Goal: Task Accomplishment & Management: Manage account settings

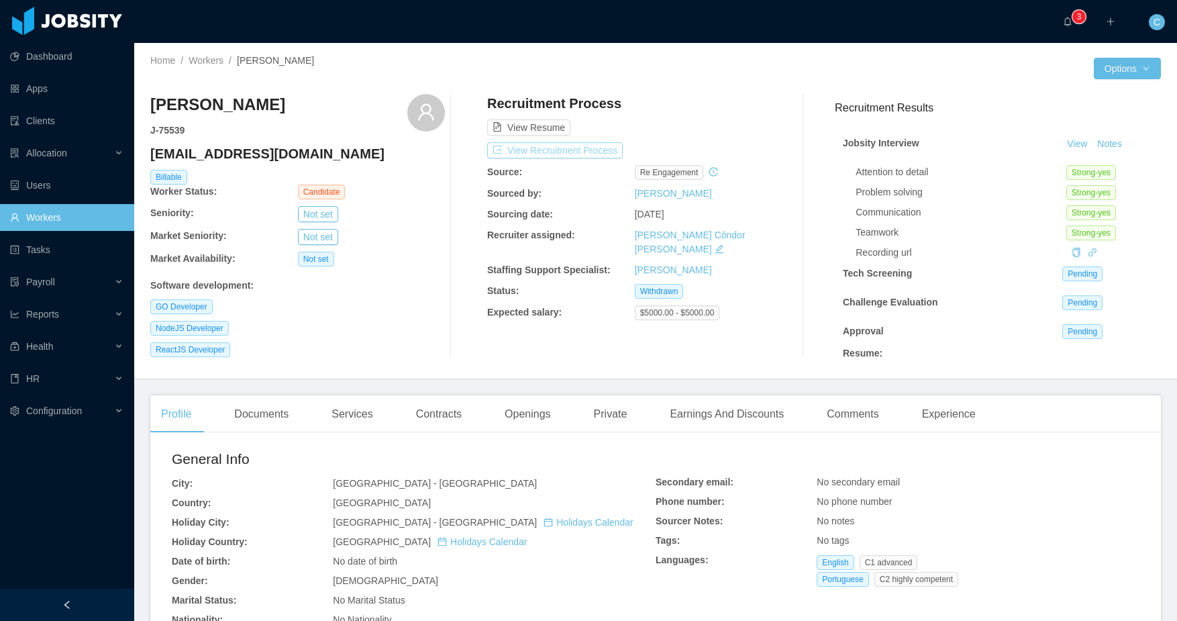
click at [587, 152] on button "View Recruitment Process" at bounding box center [555, 150] width 136 height 16
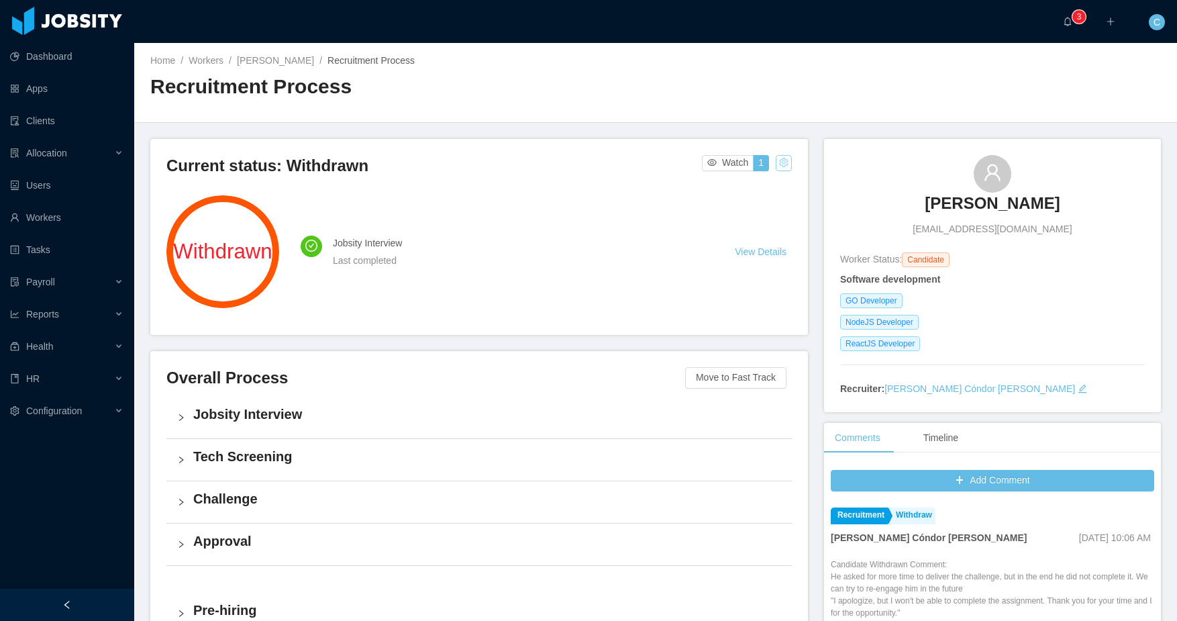
click at [782, 162] on button "button" at bounding box center [784, 163] width 16 height 16
click at [757, 203] on div "Change status" at bounding box center [752, 205] width 60 height 15
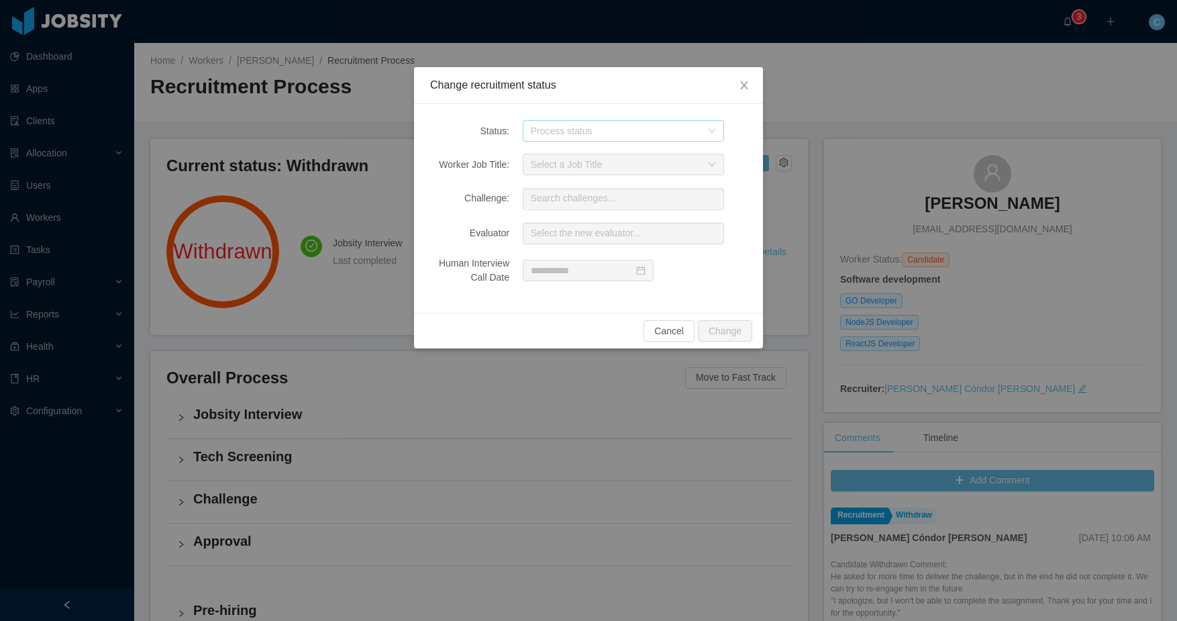
click at [575, 134] on div "Process status" at bounding box center [616, 130] width 170 height 13
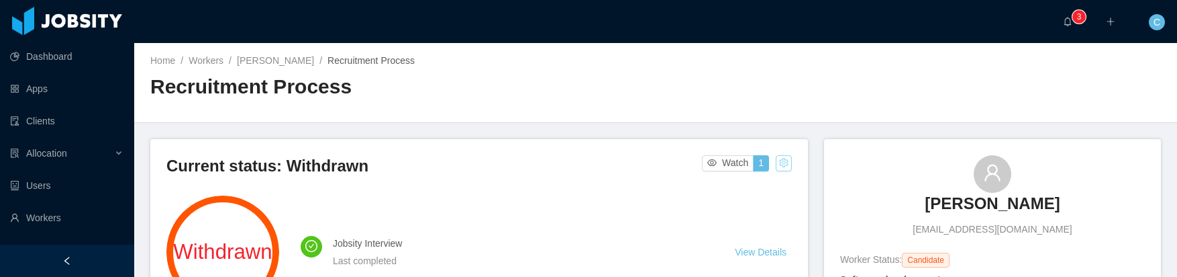
click at [781, 158] on button "button" at bounding box center [784, 163] width 16 height 16
click at [740, 208] on div "Change status" at bounding box center [752, 205] width 60 height 15
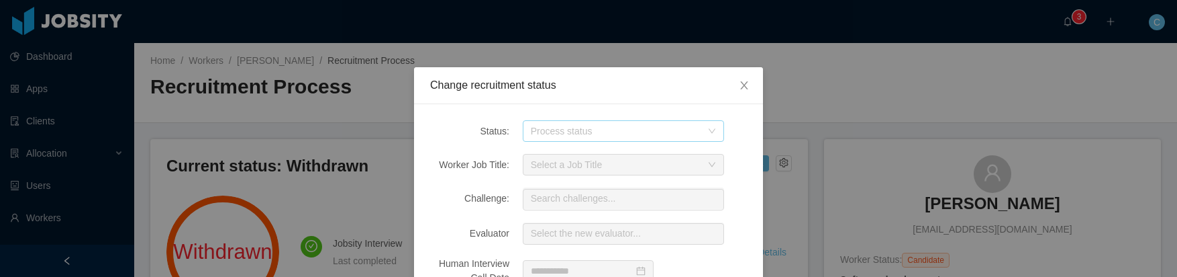
click at [583, 126] on div "Process status" at bounding box center [616, 130] width 170 height 13
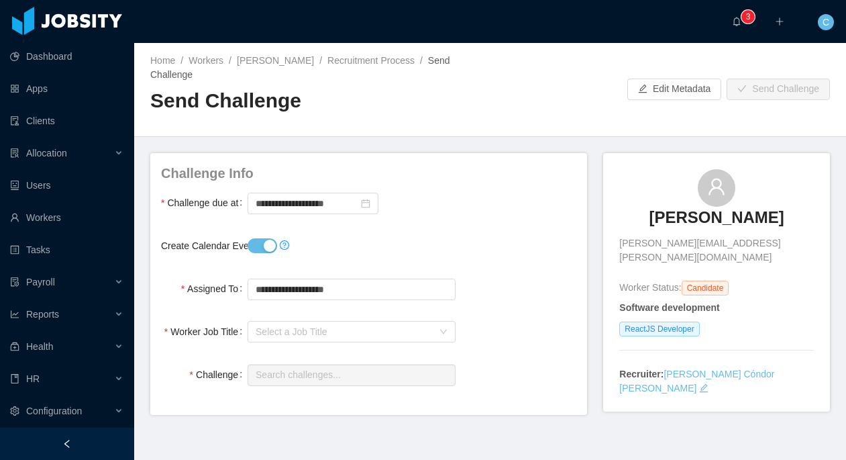
click at [561, 161] on div "**********" at bounding box center [368, 284] width 437 height 262
click at [526, 134] on div "Home / Workers / Octavio De La Hoz / Recruitment Process / Send Challenge / Sen…" at bounding box center [490, 90] width 712 height 94
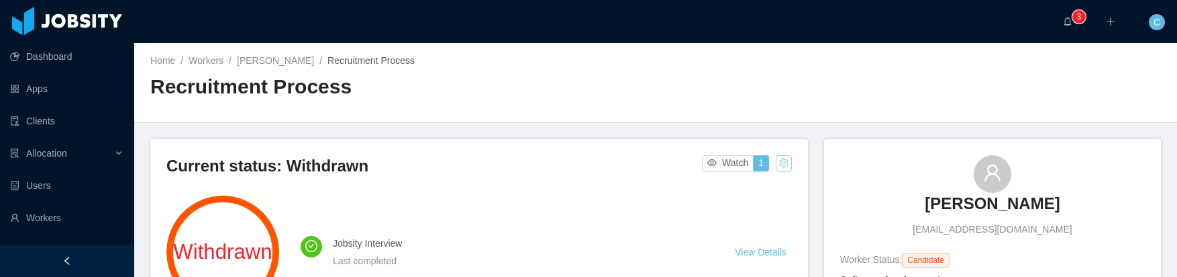
click at [781, 168] on button "button" at bounding box center [784, 163] width 16 height 16
click at [742, 203] on div "Change status" at bounding box center [752, 205] width 60 height 15
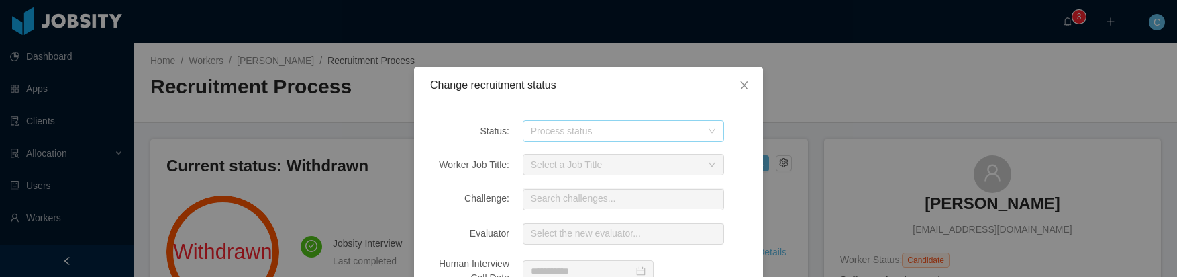
click at [575, 135] on div "Process status" at bounding box center [616, 130] width 170 height 13
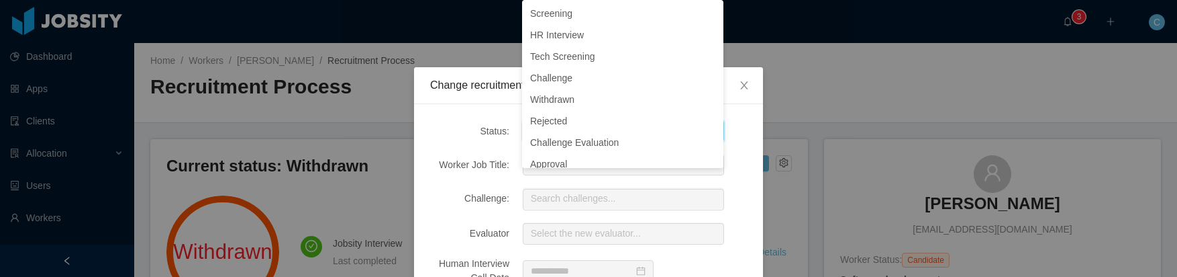
click at [332, 95] on div "Change recruitment status Status: Process status Worker Job Title: Select a Job…" at bounding box center [588, 138] width 1177 height 277
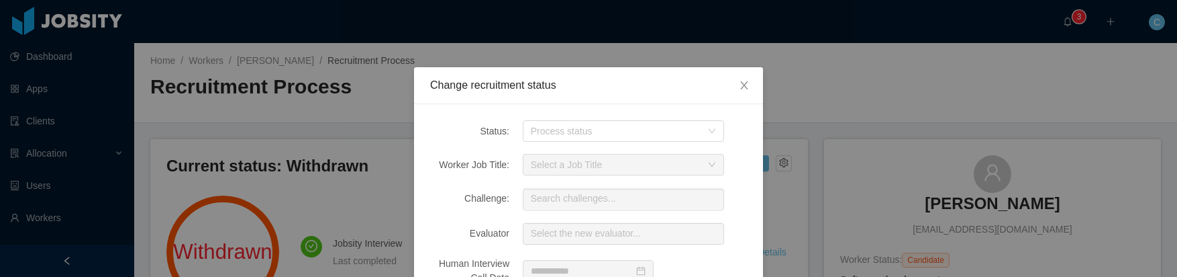
drag, startPoint x: 942, startPoint y: 97, endPoint x: 961, endPoint y: 10, distance: 89.1
click at [942, 97] on div "Change recruitment status Status: Process status Worker Job Title: Select a Job…" at bounding box center [588, 138] width 1177 height 277
click at [603, 132] on div "Process status" at bounding box center [616, 130] width 170 height 13
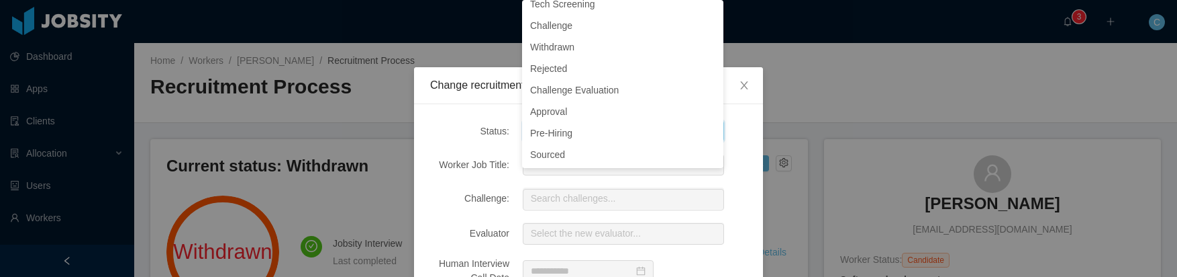
scroll to position [3, 0]
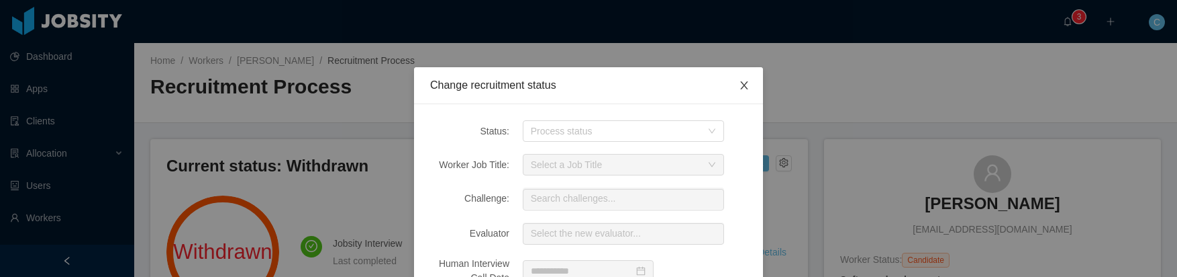
click at [741, 84] on icon "icon: close" at bounding box center [744, 85] width 11 height 11
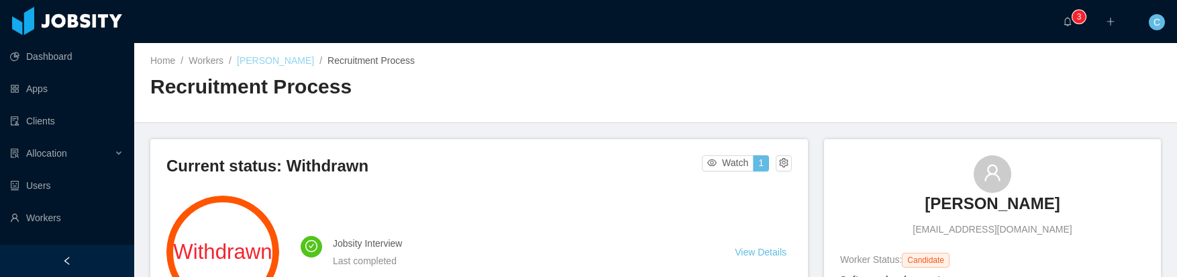
click at [252, 66] on link "Douglas Toledo" at bounding box center [275, 60] width 77 height 11
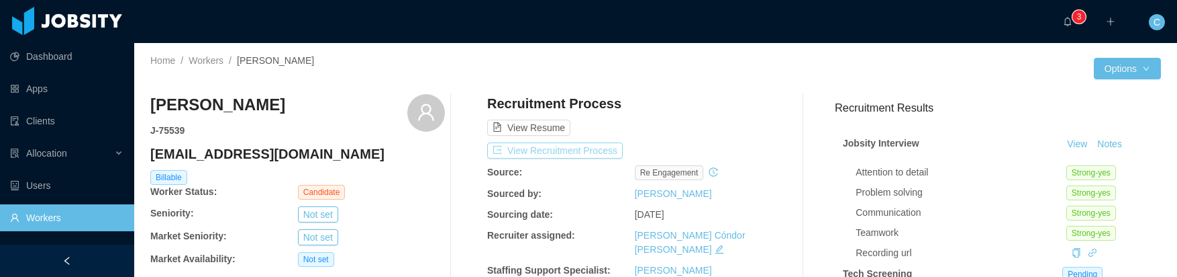
click at [544, 147] on button "View Recruitment Process" at bounding box center [555, 150] width 136 height 16
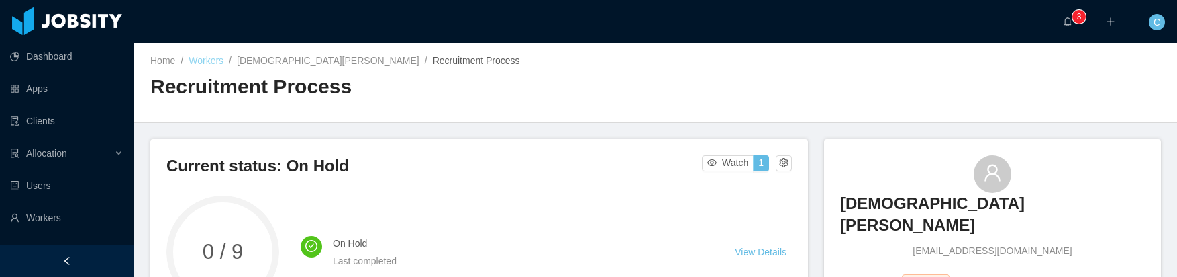
click at [213, 64] on link "Workers" at bounding box center [206, 60] width 35 height 11
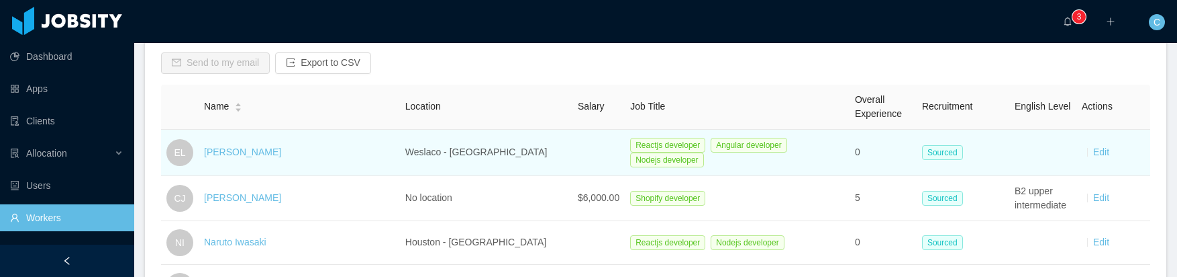
scroll to position [208, 0]
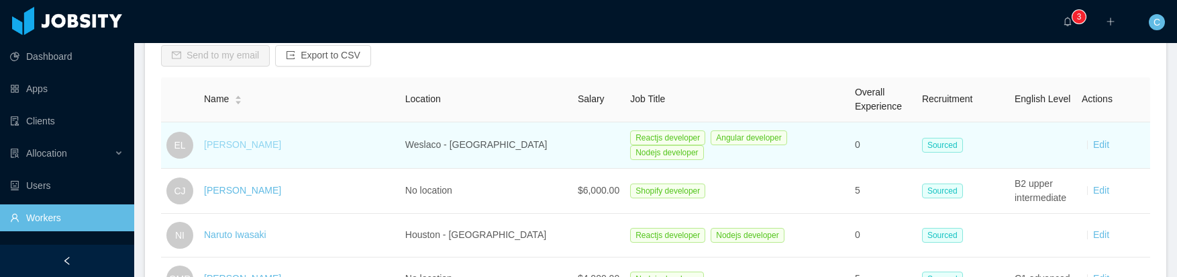
click at [250, 144] on link "Eduardo Lopez" at bounding box center [242, 144] width 77 height 11
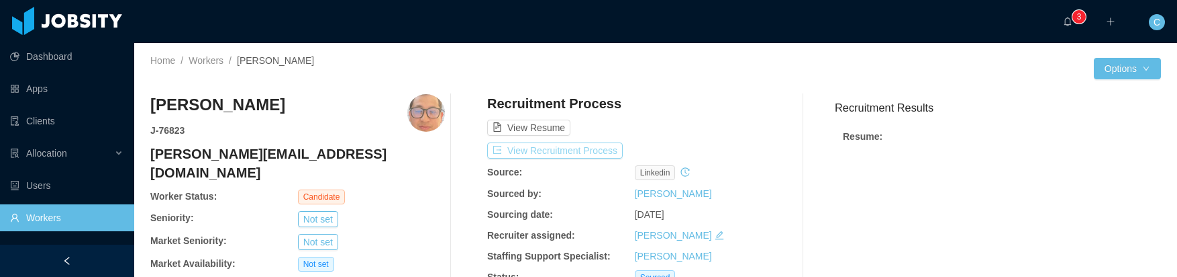
click at [548, 150] on button "View Recruitment Process" at bounding box center [555, 150] width 136 height 16
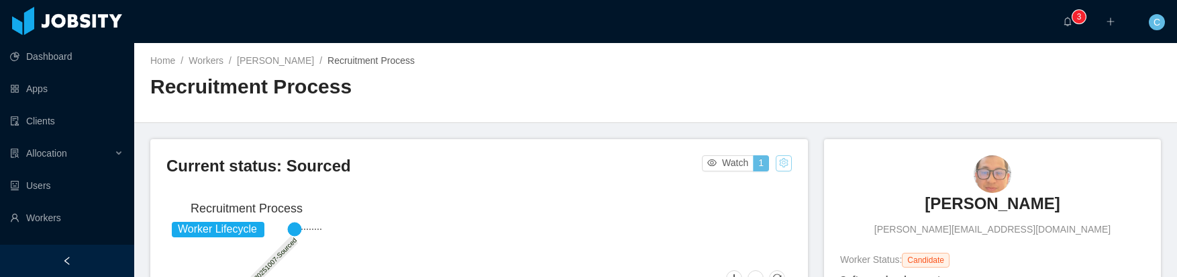
click at [779, 165] on button "button" at bounding box center [784, 163] width 16 height 16
click at [755, 203] on div "Change status" at bounding box center [752, 205] width 60 height 15
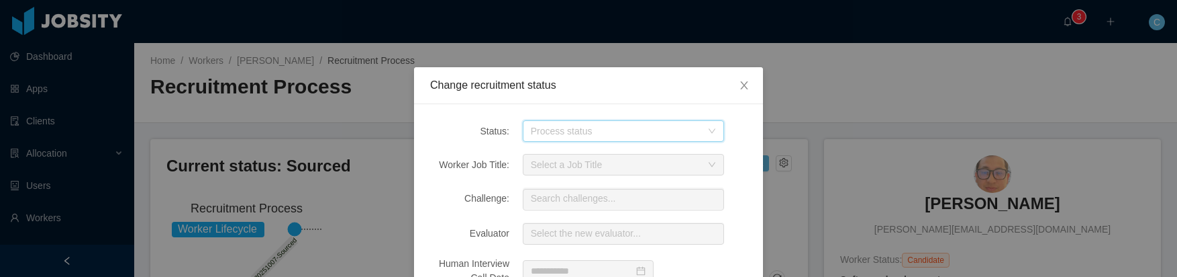
click at [546, 121] on div "Process status" at bounding box center [619, 131] width 177 height 20
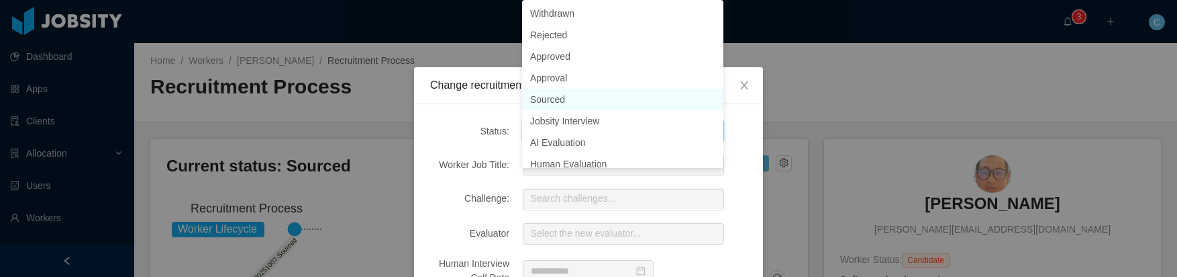
scroll to position [9, 0]
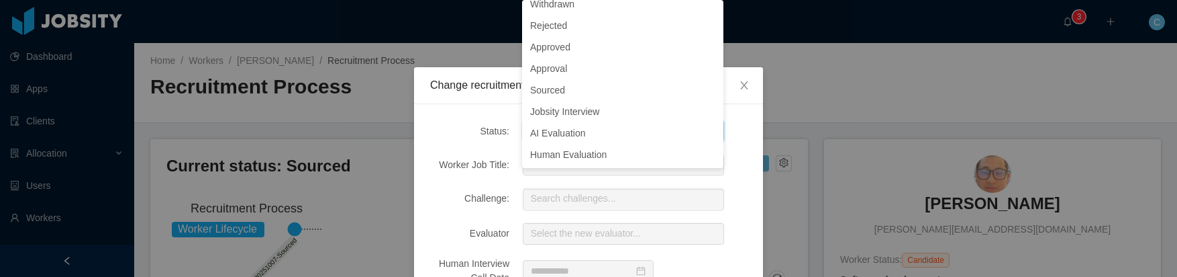
click at [893, 52] on div "Change recruitment status Status: Process status Worker Job Title: Select a Job…" at bounding box center [588, 138] width 1177 height 277
